Goal: Find specific page/section: Find specific page/section

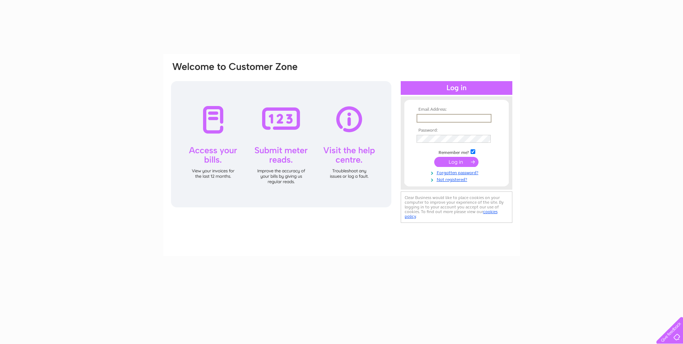
click at [447, 119] on input "text" at bounding box center [454, 118] width 75 height 9
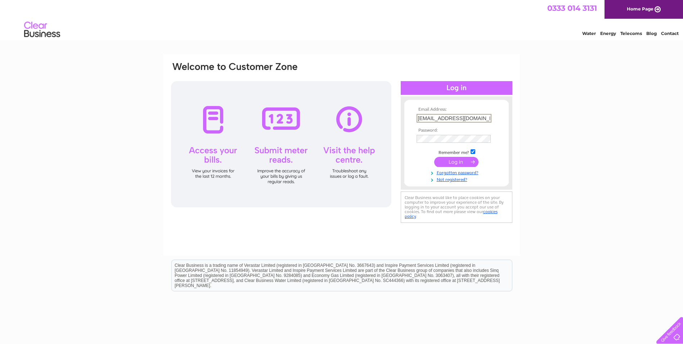
type input "[EMAIL_ADDRESS][DOMAIN_NAME]"
click at [434, 157] on input "submit" at bounding box center [456, 162] width 44 height 10
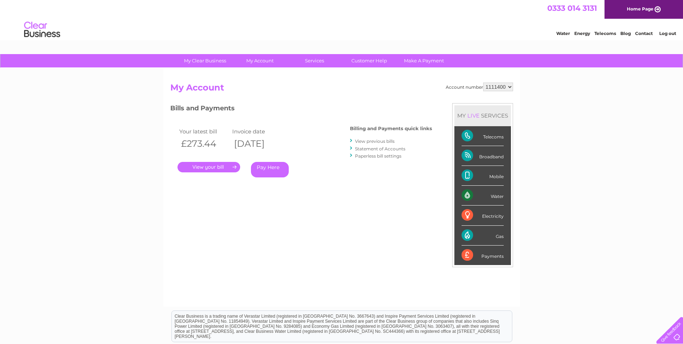
click at [202, 168] on link "." at bounding box center [209, 167] width 63 height 10
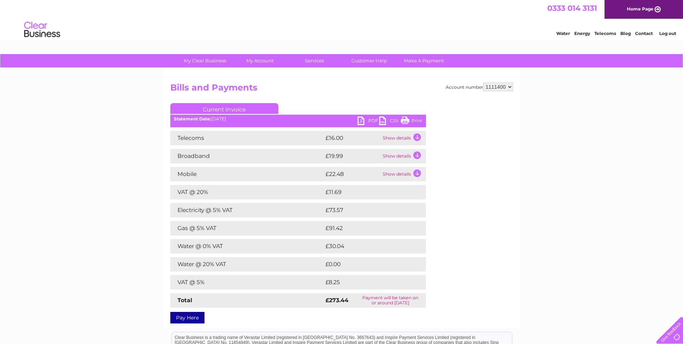
click at [646, 35] on link "Contact" at bounding box center [644, 33] width 18 height 5
